Goal: Browse casually

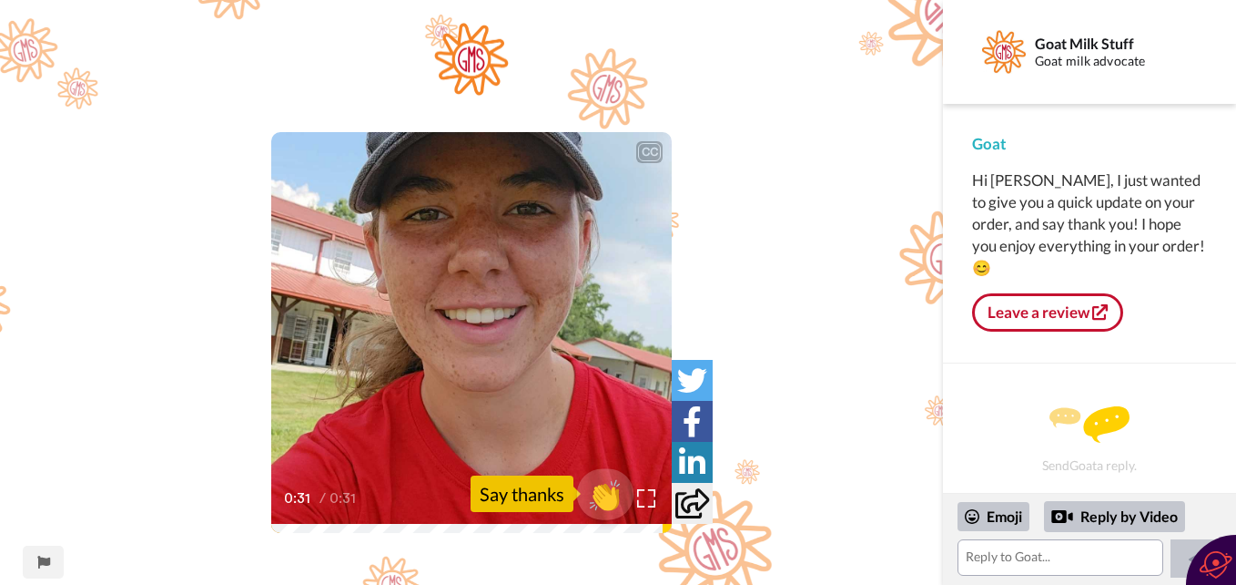
click at [605, 493] on span "👏" at bounding box center [605, 493] width 57 height 36
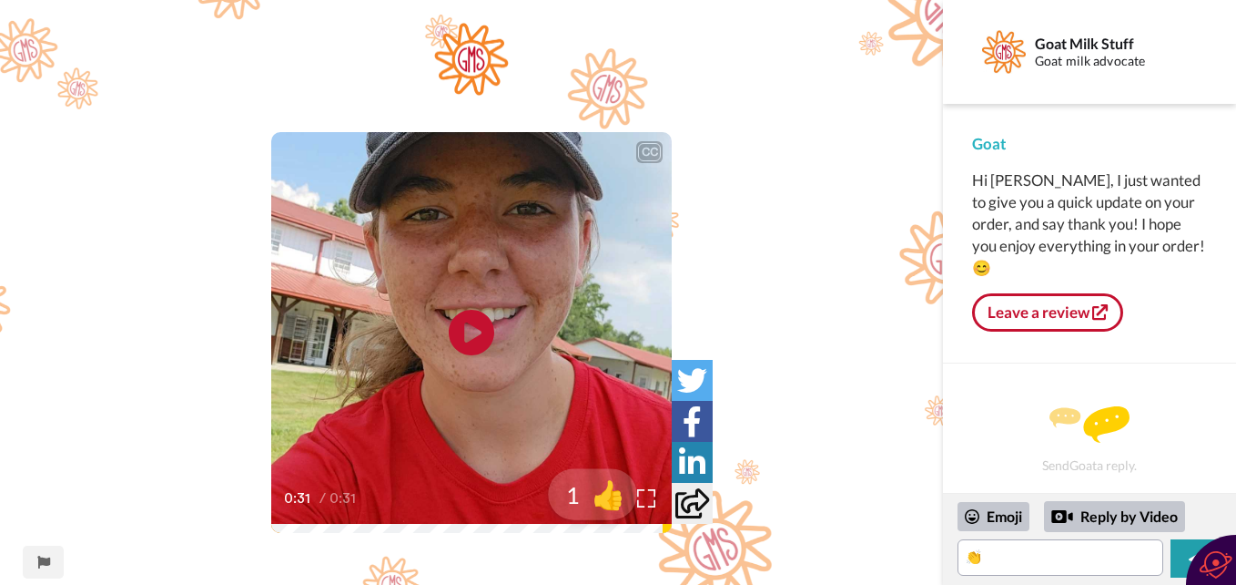
click at [605, 493] on span "👍" at bounding box center [608, 493] width 57 height 36
click at [605, 493] on span "🔥" at bounding box center [608, 493] width 57 height 36
click at [605, 493] on span "😁" at bounding box center [608, 493] width 57 height 36
click at [605, 493] on span "🤩" at bounding box center [608, 493] width 57 height 36
click at [605, 493] on span "🤗" at bounding box center [608, 493] width 57 height 36
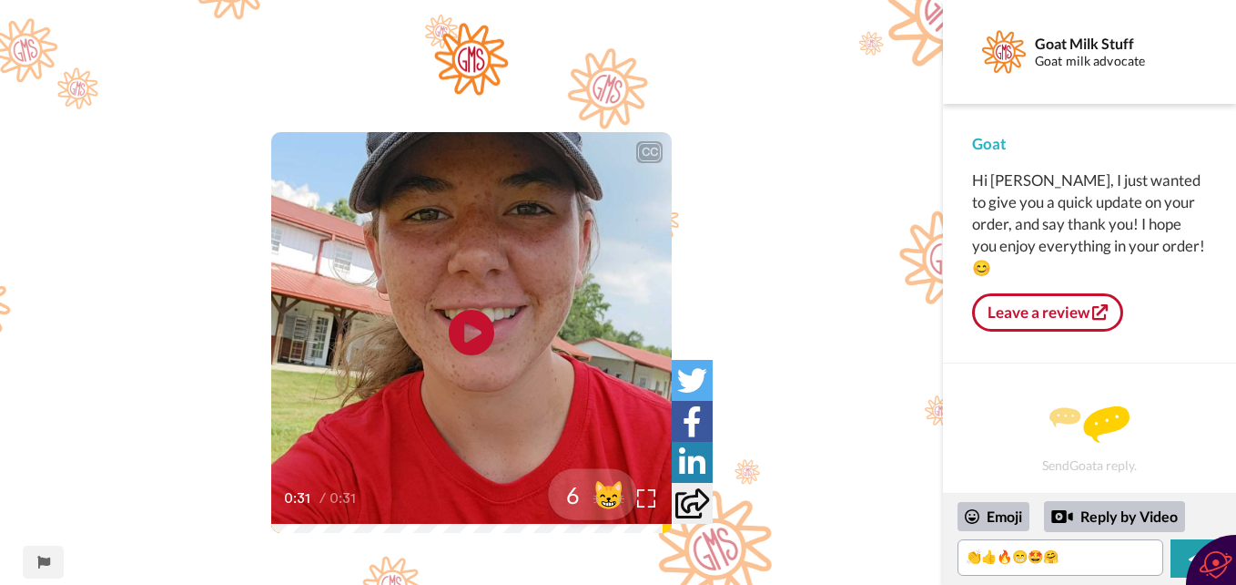
click at [605, 493] on span "😸" at bounding box center [608, 493] width 57 height 36
click at [605, 493] on span "🤝" at bounding box center [608, 493] width 57 height 36
click at [605, 493] on span "✅" at bounding box center [608, 493] width 57 height 36
click at [605, 493] on span "👊" at bounding box center [608, 493] width 57 height 36
click at [605, 493] on span "👌" at bounding box center [610, 493] width 57 height 36
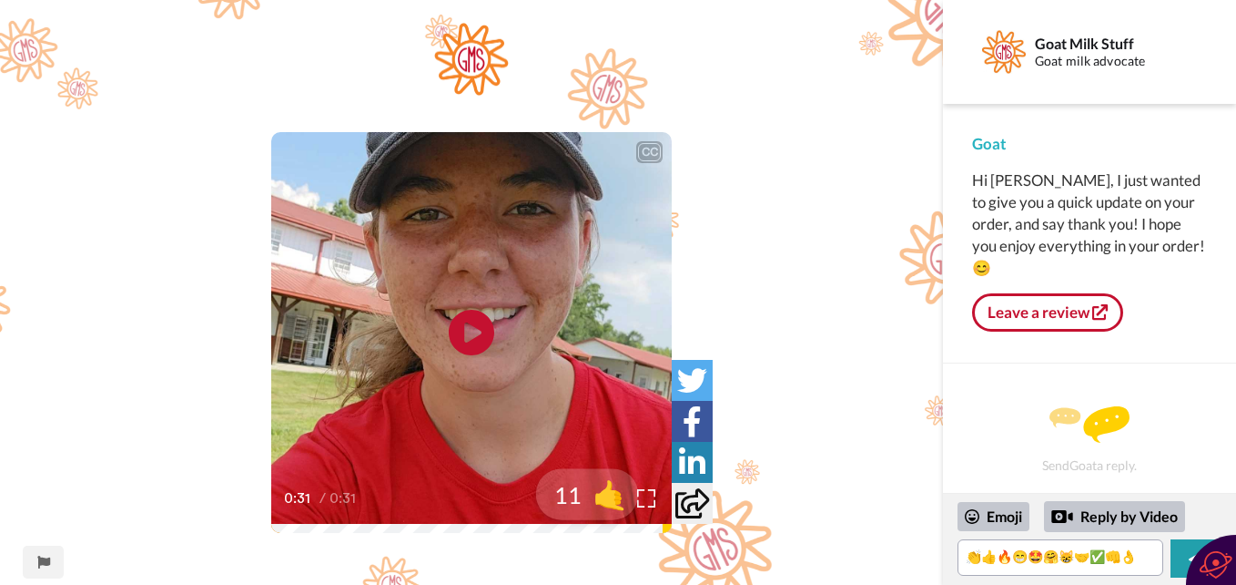
click at [605, 493] on span "🤙" at bounding box center [610, 493] width 57 height 36
click at [605, 493] on span "🙏" at bounding box center [610, 493] width 57 height 36
click at [605, 493] on span "👀" at bounding box center [610, 493] width 57 height 36
click at [601, 492] on span "🐻" at bounding box center [610, 493] width 57 height 36
